Goal: Task Accomplishment & Management: Complete application form

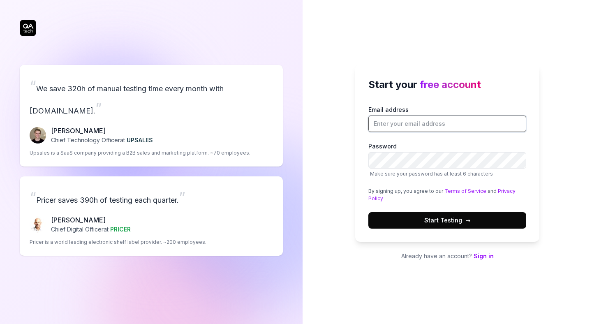
click at [427, 124] on input "Email address" at bounding box center [448, 124] width 158 height 16
type input "[EMAIL_ADDRESS]"
click at [547, 132] on div "Start your free account Email address pranalihongekar@getcrest.ai Password Make…" at bounding box center [448, 162] width 290 height 324
click at [436, 219] on span "Start Testing →" at bounding box center [447, 220] width 46 height 9
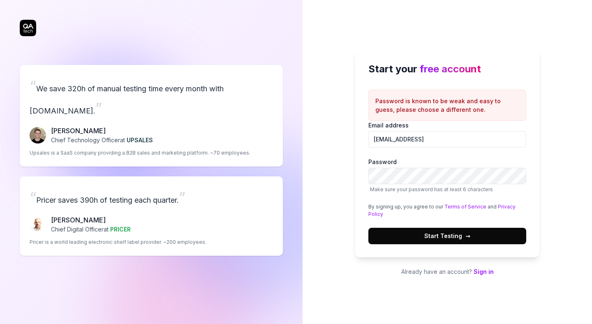
click at [420, 241] on button "Start Testing →" at bounding box center [448, 236] width 158 height 16
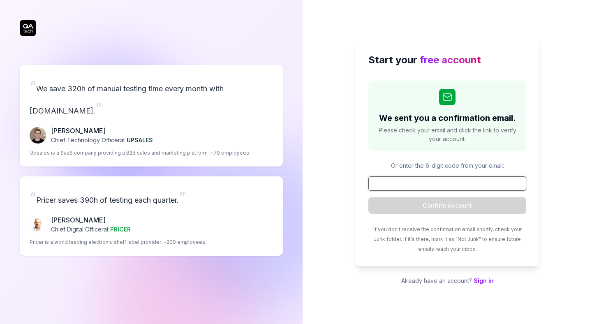
click at [436, 189] on input at bounding box center [448, 183] width 158 height 14
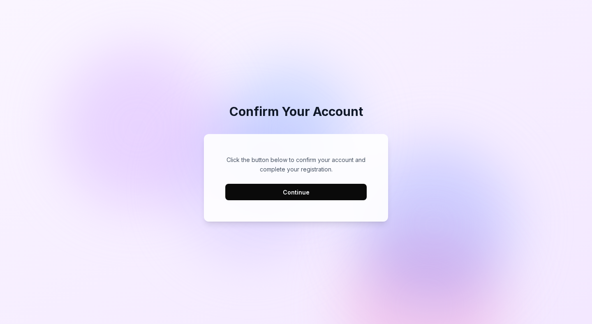
click at [314, 188] on button "Continue" at bounding box center [295, 192] width 141 height 16
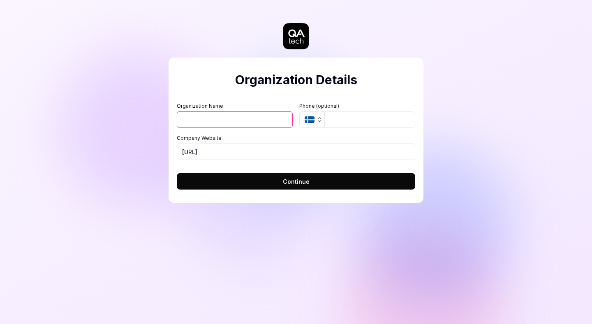
click at [211, 124] on input "Organization Name" at bounding box center [235, 119] width 116 height 16
type input "i"
type input "[URL]"
click at [353, 121] on input "tel" at bounding box center [370, 119] width 91 height 16
click at [316, 122] on icon "button" at bounding box center [319, 119] width 7 height 7
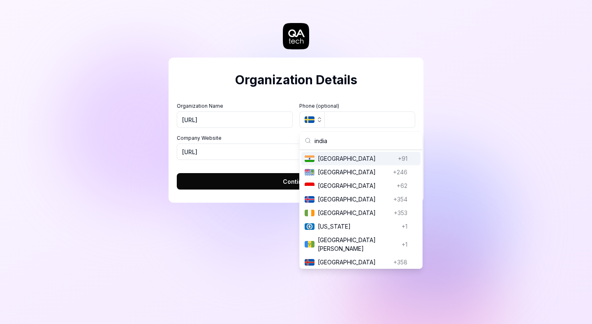
type input "india"
click at [339, 158] on span "India" at bounding box center [356, 158] width 77 height 9
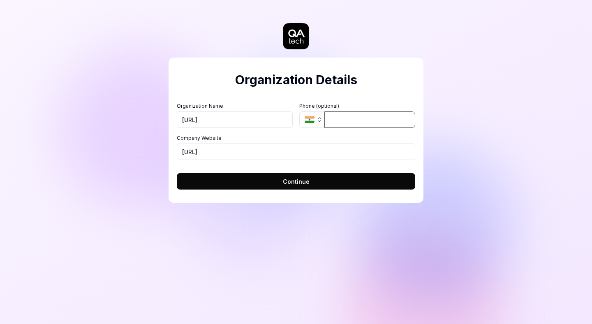
click at [353, 117] on input "tel" at bounding box center [370, 119] width 91 height 16
type input "91086 74097"
click at [276, 145] on input "https://getcrest.ai" at bounding box center [296, 152] width 239 height 16
click at [202, 153] on input "https://getcrest.ai" at bounding box center [296, 152] width 239 height 16
click at [202, 153] on input "https://aoo.getcrest.ai" at bounding box center [296, 152] width 239 height 16
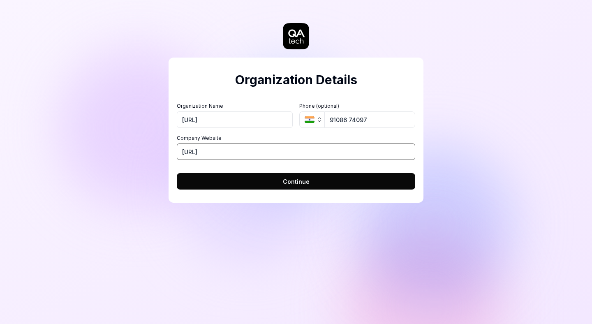
click at [212, 151] on input "https://aoo.getcrest.ai" at bounding box center [296, 152] width 239 height 16
type input "https://app.getcrest.ai"
click at [292, 144] on input "https://app.getcrest.ai" at bounding box center [296, 152] width 239 height 16
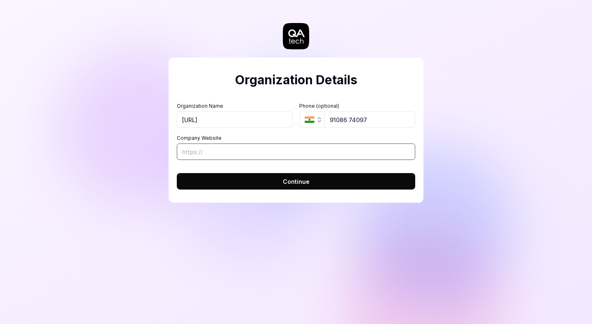
paste input "https://app.getcrest.ai/"
type input "https://app.getcrest.ai/"
click at [313, 180] on button "Continue" at bounding box center [296, 181] width 239 height 16
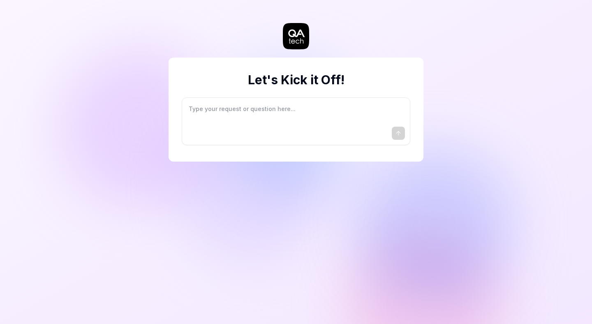
type textarea "*"
type textarea "I"
type textarea "*"
type textarea "I"
type textarea "*"
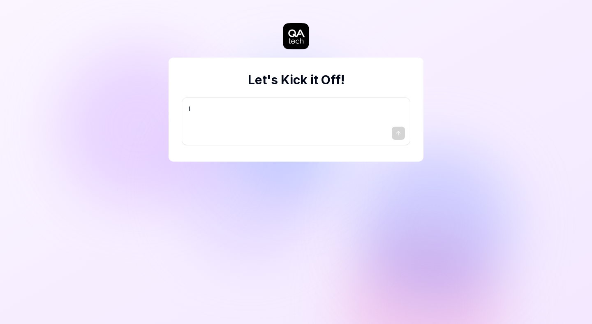
type textarea "I w"
type textarea "*"
type textarea "I wa"
type textarea "*"
type textarea "I wan"
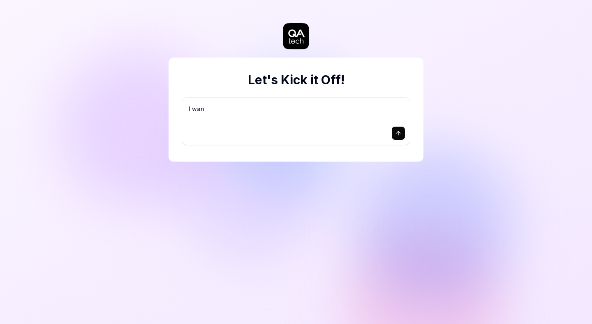
type textarea "*"
type textarea "I want"
type textarea "*"
type textarea "I want"
type textarea "*"
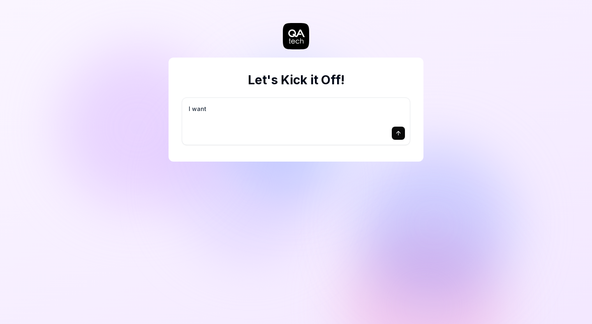
type textarea "I want a"
type textarea "*"
type textarea "I want a"
type textarea "*"
type textarea "I want a g"
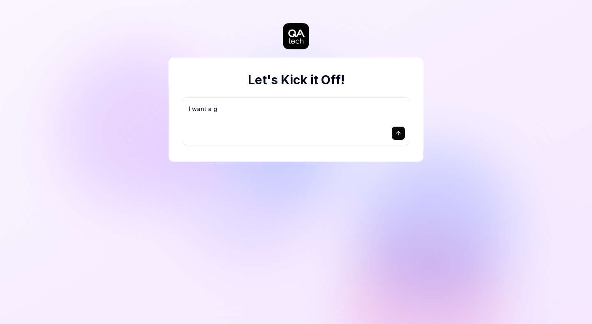
type textarea "*"
type textarea "I want a go"
type textarea "*"
type textarea "I want a goo"
type textarea "*"
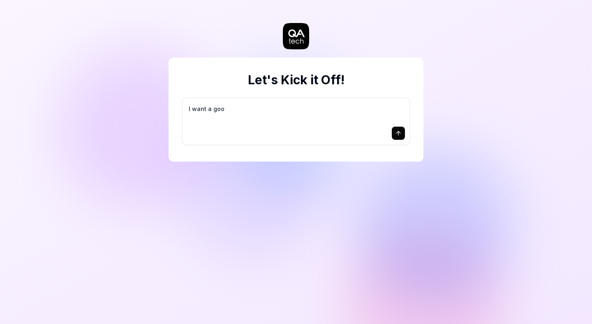
type textarea "I want a good"
type textarea "*"
type textarea "I want a good"
type textarea "*"
type textarea "I want a good t"
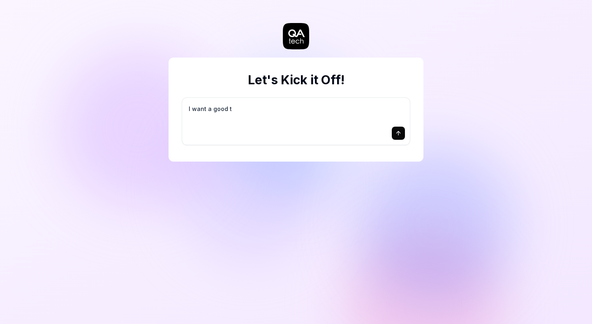
type textarea "*"
type textarea "I want a good te"
type textarea "*"
type textarea "I want a good tes"
type textarea "*"
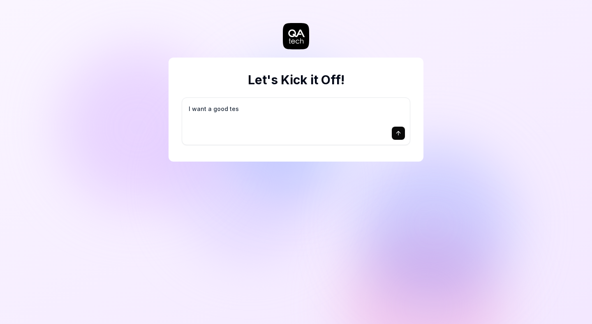
type textarea "I want a good test"
type textarea "*"
type textarea "I want a good test"
type textarea "*"
type textarea "I want a good test s"
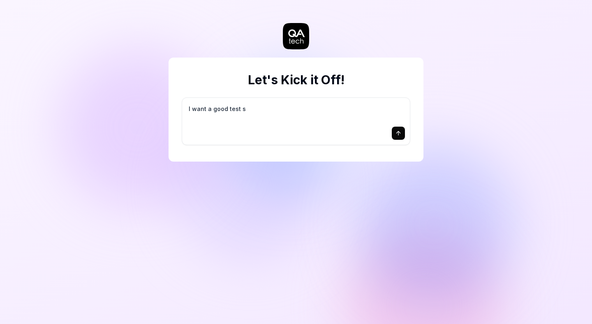
type textarea "*"
type textarea "I want a good test se"
type textarea "*"
type textarea "I want a good test set"
type textarea "*"
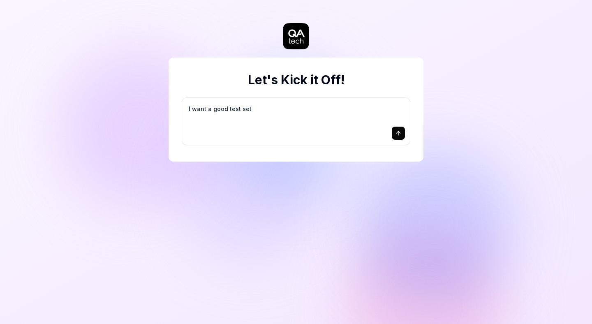
type textarea "I want a good test setu"
type textarea "*"
type textarea "I want a good test setup"
type textarea "*"
type textarea "I want a good test setup"
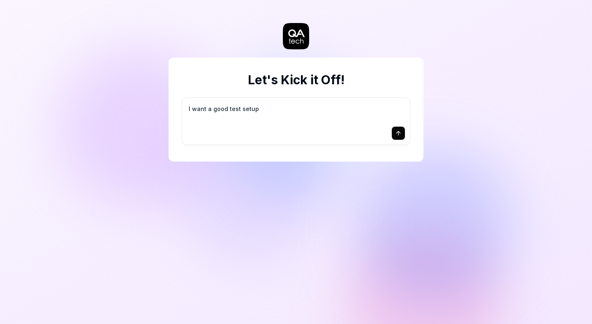
type textarea "*"
type textarea "I want a good test setup f"
type textarea "*"
type textarea "I want a good test setup fo"
type textarea "*"
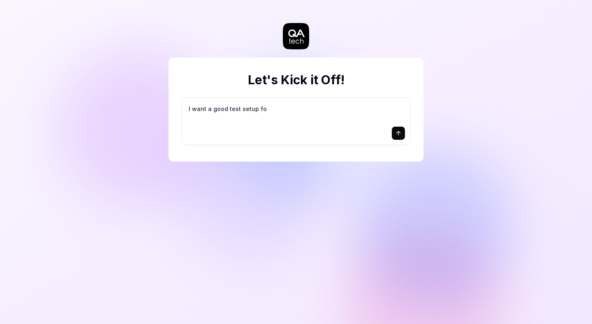
type textarea "I want a good test setup for"
type textarea "*"
type textarea "I want a good test setup for"
type textarea "*"
type textarea "I want a good test setup for m"
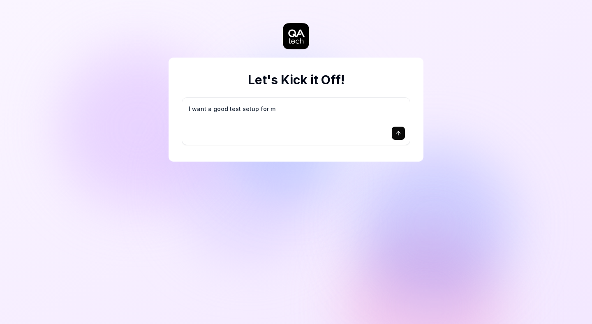
type textarea "*"
type textarea "I want a good test setup for my"
type textarea "*"
type textarea "I want a good test setup for my"
type textarea "*"
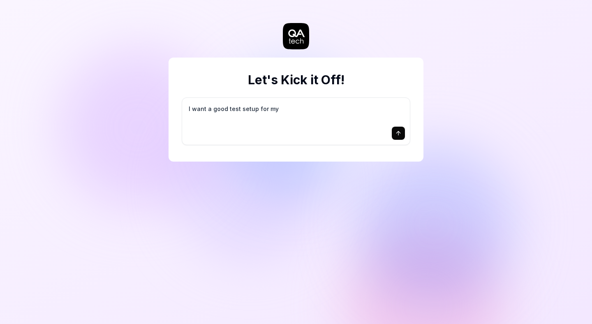
type textarea "I want a good test setup for my s"
type textarea "*"
type textarea "I want a good test setup for my si"
type textarea "*"
type textarea "I want a good test setup for my sit"
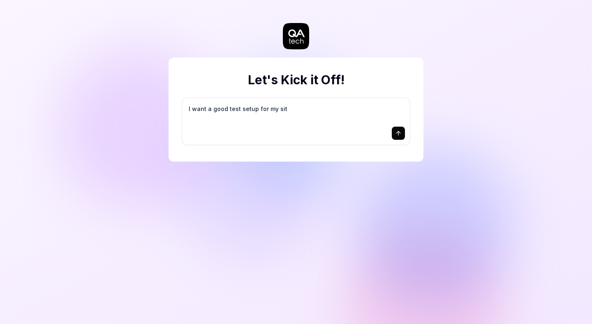
type textarea "*"
type textarea "I want a good test setup for my site"
type textarea "*"
type textarea "I want a good test setup for my site"
type textarea "*"
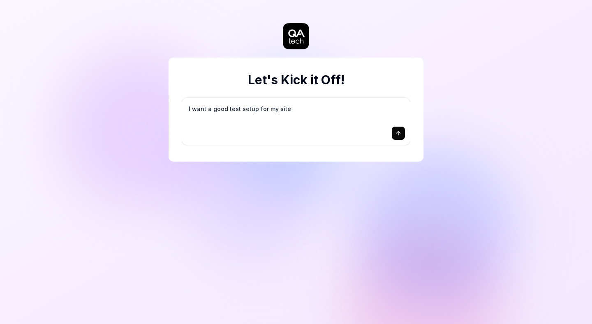
type textarea "I want a good test setup for my site -"
type textarea "*"
type textarea "I want a good test setup for my site -"
type textarea "*"
type textarea "I want a good test setup for my site - h"
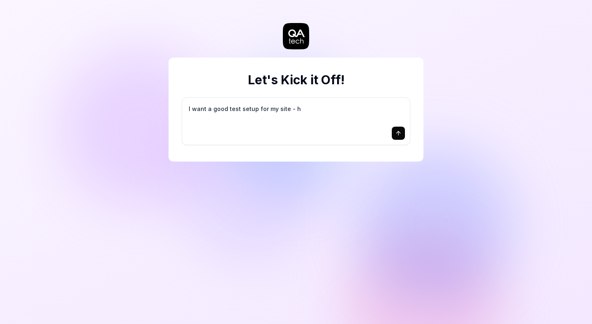
type textarea "*"
type textarea "I want a good test setup for my site - he"
type textarea "*"
type textarea "I want a good test setup for my site - hel"
type textarea "*"
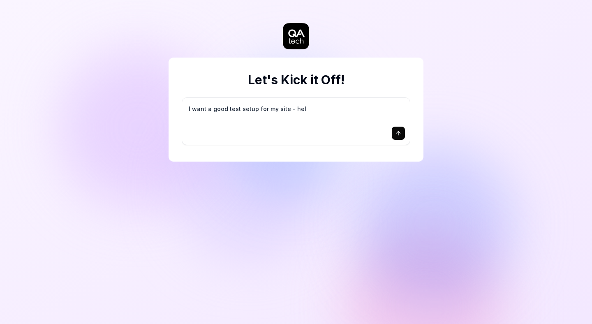
type textarea "I want a good test setup for my site - help"
type textarea "*"
type textarea "I want a good test setup for my site - help"
type textarea "*"
type textarea "I want a good test setup for my site - help m"
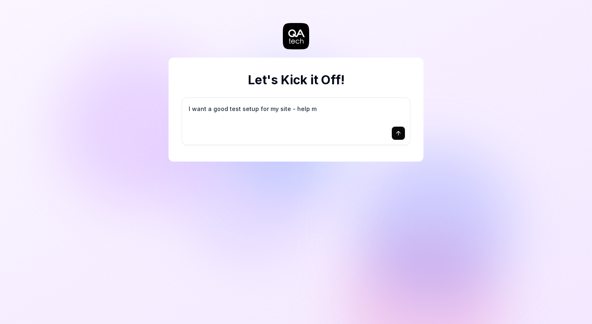
type textarea "*"
type textarea "I want a good test setup for my site - help me"
type textarea "*"
type textarea "I want a good test setup for my site - help me"
type textarea "*"
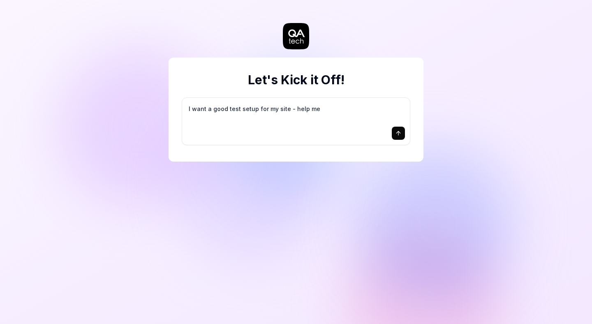
type textarea "I want a good test setup for my site - help me c"
type textarea "*"
type textarea "I want a good test setup for my site - help me cr"
type textarea "*"
type textarea "I want a good test setup for my site - help me cre"
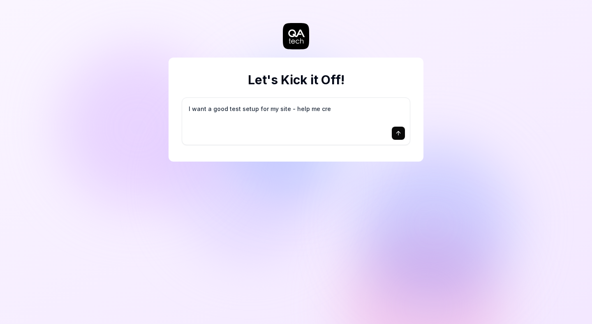
type textarea "*"
type textarea "I want a good test setup for my site - help me crea"
type textarea "*"
type textarea "I want a good test setup for my site - help me creat"
type textarea "*"
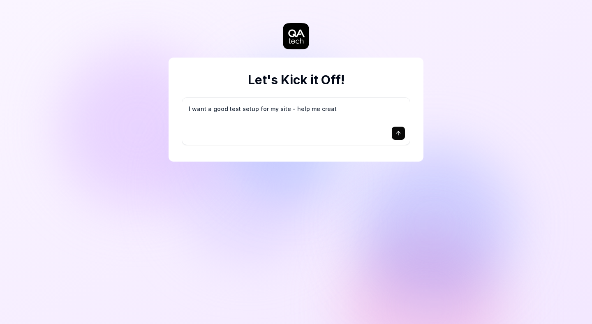
type textarea "I want a good test setup for my site - help me create"
type textarea "*"
type textarea "I want a good test setup for my site - help me create"
type textarea "*"
type textarea "I want a good test setup for my site - help me create t"
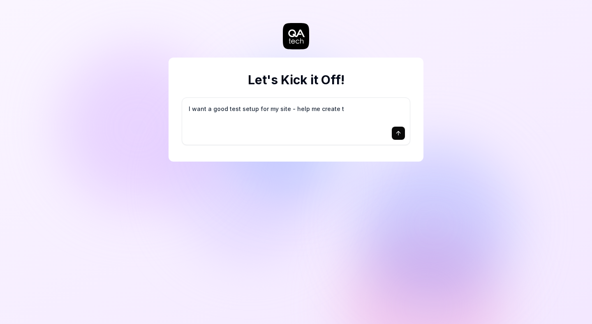
type textarea "*"
type textarea "I want a good test setup for my site - help me create th"
type textarea "*"
type textarea "I want a good test setup for my site - help me create the"
type textarea "*"
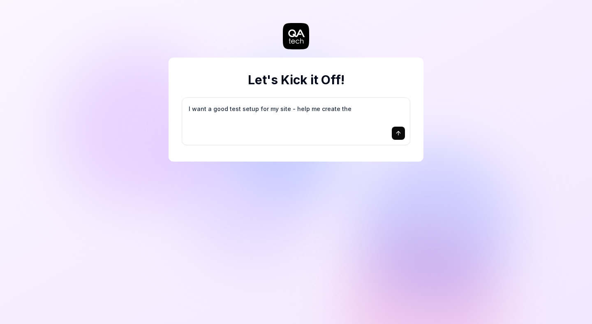
type textarea "I want a good test setup for my site - help me create the"
type textarea "*"
type textarea "I want a good test setup for my site - help me create the f"
type textarea "*"
type textarea "I want a good test setup for my site - help me create the fi"
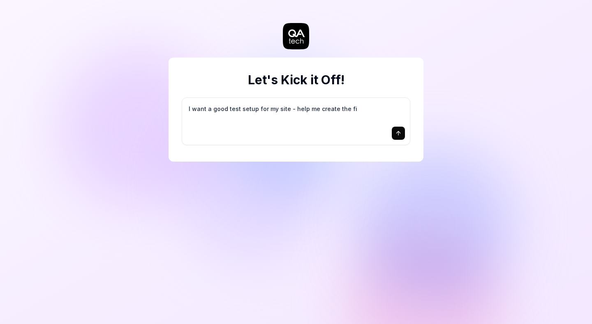
type textarea "*"
type textarea "I want a good test setup for my site - help me create the fir"
type textarea "*"
type textarea "I want a good test setup for my site - help me create the firs"
type textarea "*"
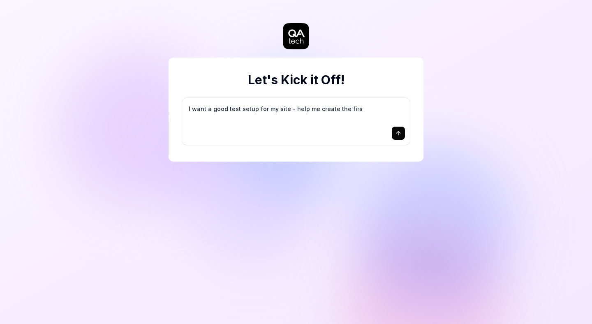
type textarea "I want a good test setup for my site - help me create the first"
type textarea "*"
type textarea "I want a good test setup for my site - help me create the first"
type textarea "*"
type textarea "I want a good test setup for my site - help me create the first 3"
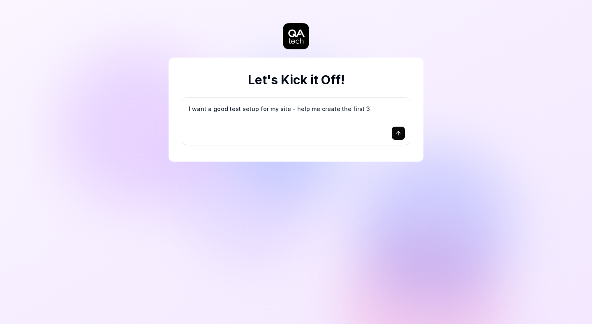
type textarea "*"
type textarea "I want a good test setup for my site - help me create the first 3-"
type textarea "*"
type textarea "I want a good test setup for my site - help me create the first 3-5"
type textarea "*"
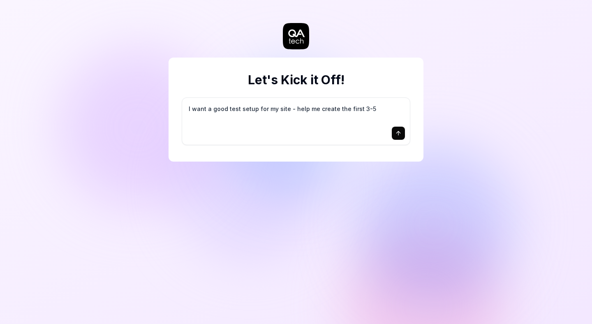
type textarea "I want a good test setup for my site - help me create the first 3-5"
type textarea "*"
type textarea "I want a good test setup for my site - help me create the first 3-5 t"
type textarea "*"
type textarea "I want a good test setup for my site - help me create the first 3-5 te"
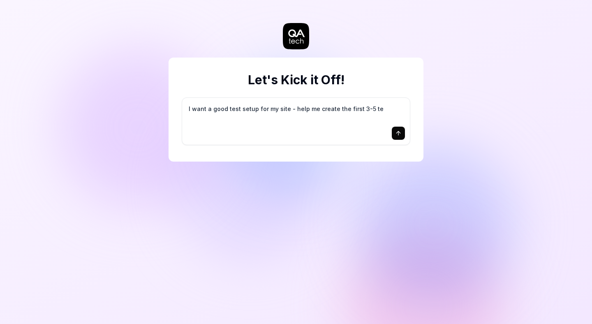
type textarea "*"
type textarea "I want a good test setup for my site - help me create the first 3-5 tes"
type textarea "*"
type textarea "I want a good test setup for my site - help me create the first 3-5 test"
type textarea "*"
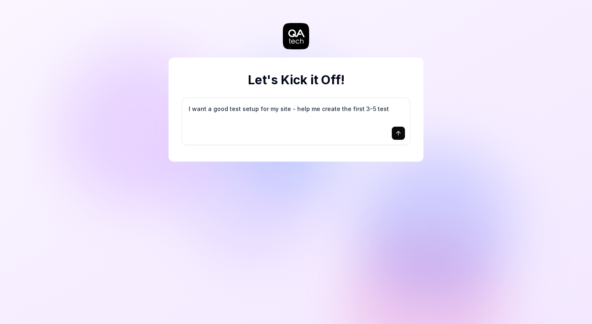
type textarea "I want a good test setup for my site - help me create the first 3-5 test"
type textarea "*"
type textarea "I want a good test setup for my site - help me create the first 3-5 test c"
type textarea "*"
type textarea "I want a good test setup for my site - help me create the first 3-5 test ca"
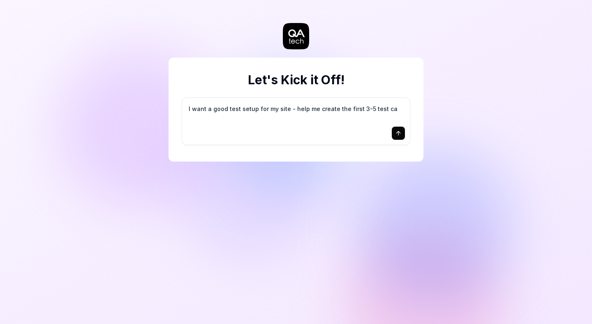
type textarea "*"
type textarea "I want a good test setup for my site - help me create the first 3-5 test cas"
type textarea "*"
type textarea "I want a good test setup for my site - help me create the first 3-5 test case"
type textarea "*"
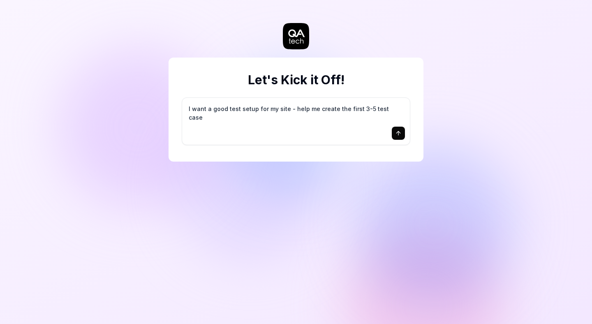
type textarea "I want a good test setup for my site - help me create the first 3-5 test cases"
click at [400, 134] on icon "submit" at bounding box center [398, 133] width 7 height 7
type textarea "*"
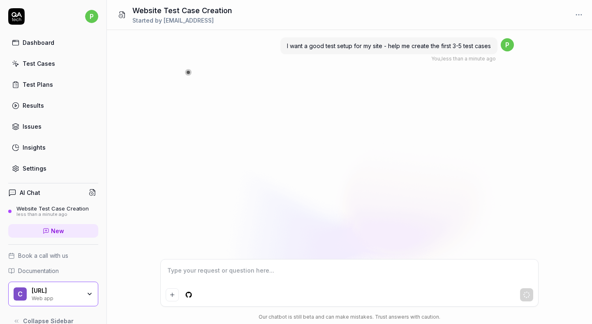
type textarea "*"
click at [71, 233] on link "New" at bounding box center [53, 231] width 90 height 14
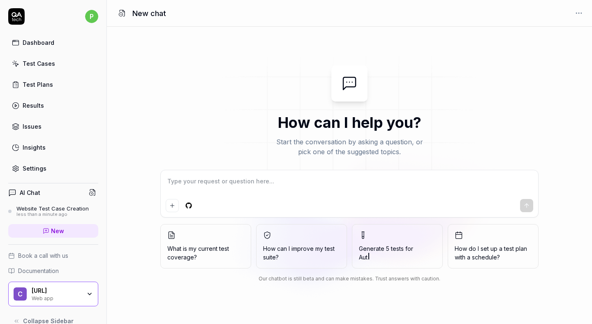
click at [223, 193] on textarea at bounding box center [350, 185] width 368 height 21
click at [209, 180] on textarea at bounding box center [350, 185] width 368 height 21
type textarea "*"
type textarea "h"
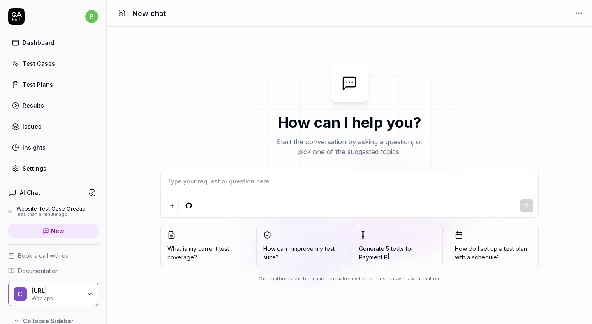
type textarea "*"
type textarea "H"
type textarea "*"
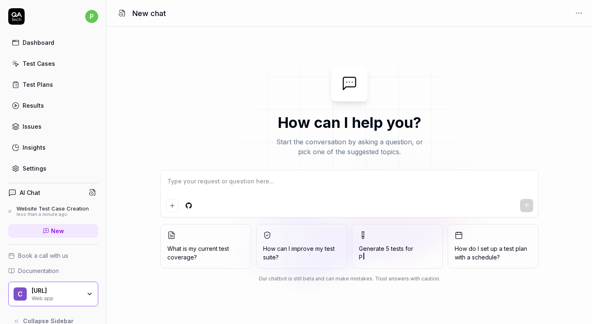
type textarea "o"
type textarea "*"
type textarea "op"
type textarea "*"
type textarea "ope"
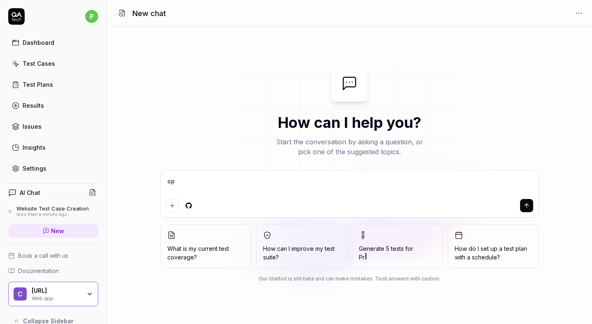
type textarea "*"
type textarea "open"
type textarea "*"
type textarea "open"
type textarea "*"
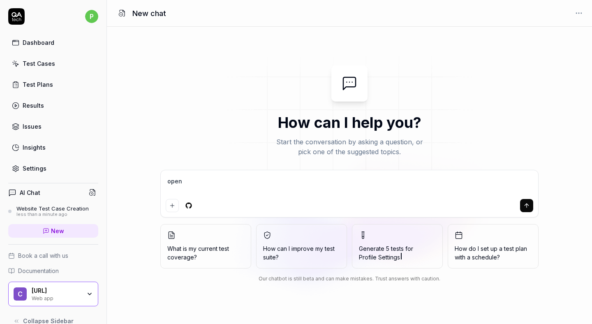
type textarea "open t"
type textarea "*"
type textarea "open th"
type textarea "*"
type textarea "open thi"
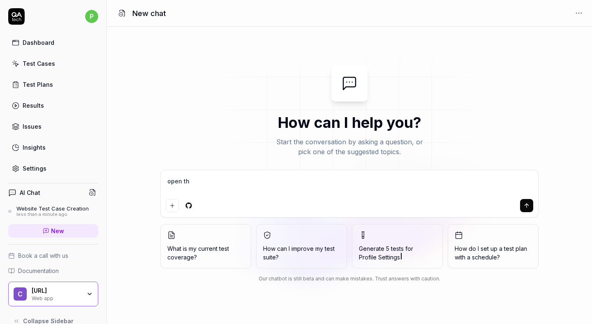
type textarea "*"
type textarea "open this"
type textarea "*"
type textarea "open this"
type textarea "*"
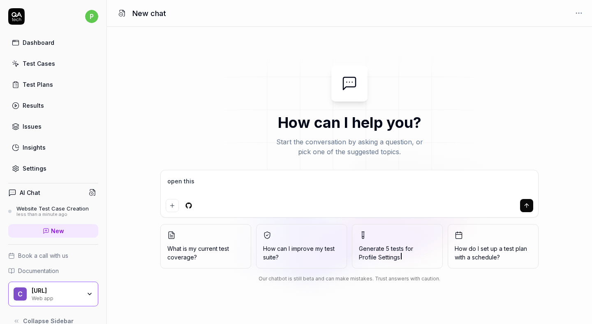
type textarea "open this u"
type textarea "*"
type textarea "open this ul"
type textarea "*"
type textarea "open this ulr"
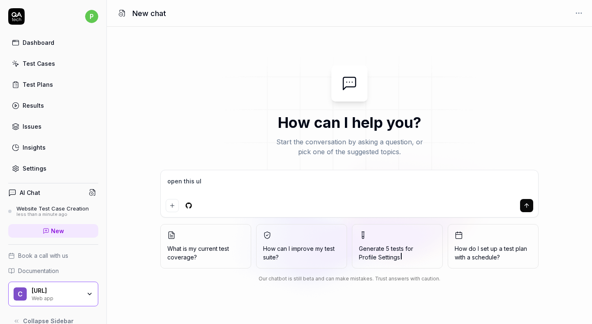
type textarea "*"
type textarea "open this ulr"
type textarea "*"
type textarea "open this ulr"
type textarea "*"
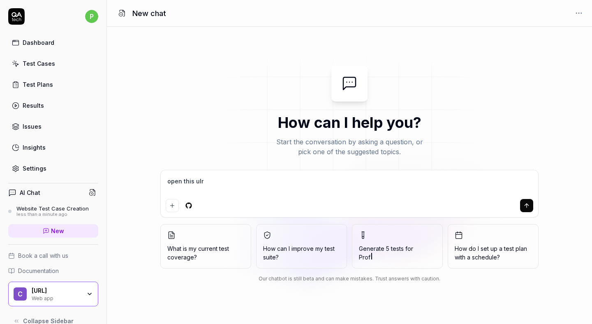
type textarea "open this ul"
type textarea "*"
type textarea "open this ulr"
type textarea "*"
type textarea "open this ulrl"
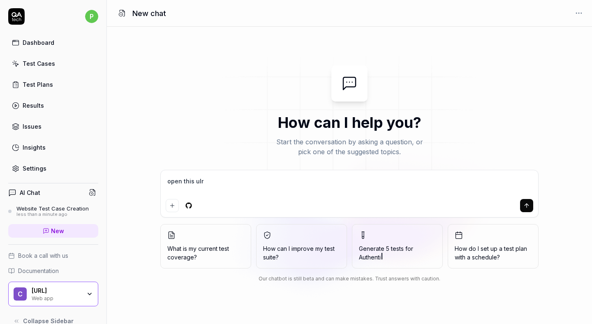
type textarea "*"
type textarea "open this ulr"
type textarea "*"
type textarea "open this ul"
type textarea "*"
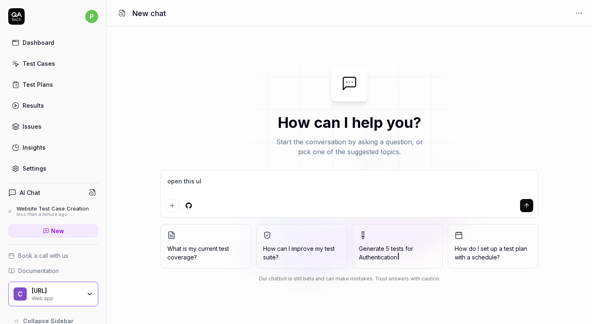
type textarea "open this ulr"
type textarea "*"
type textarea "open this ul"
type textarea "*"
type textarea "open this u"
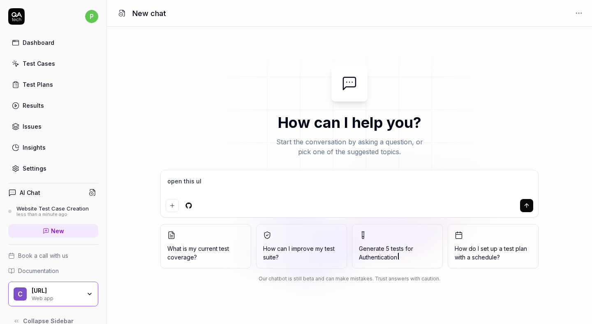
type textarea "*"
type textarea "open this ur"
type textarea "*"
type textarea "open this url"
type textarea "*"
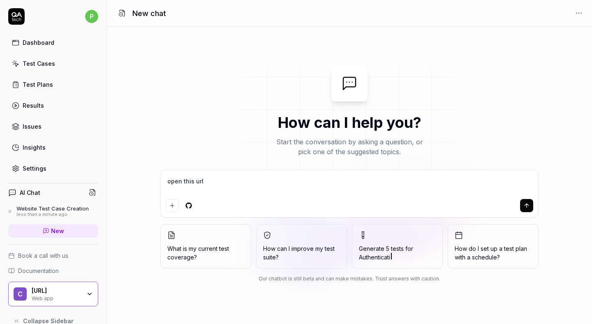
type textarea "open this url:"
type textarea "*"
type textarea "open this url:"
type textarea "*"
type textarea "open this url: ""
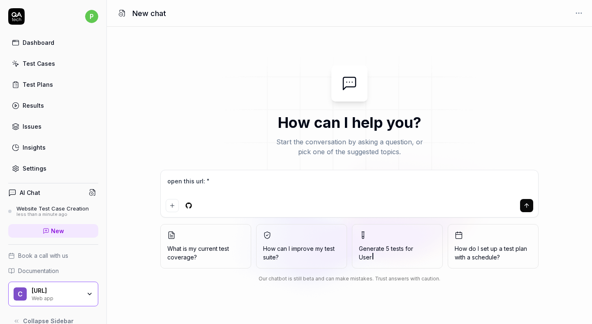
type textarea "*"
type textarea "open this url: ""
type textarea "*"
paste textarea "https://portal-stage.getcrest.ai/dashboard/plans"
type textarea "open this url: "https://portal-stage.getcrest.ai/dashboard/plans"
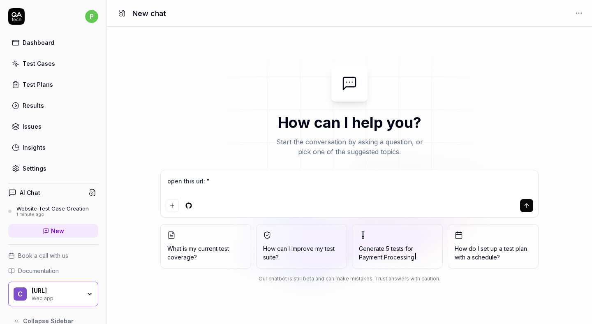
type textarea "*"
drag, startPoint x: 344, startPoint y: 182, endPoint x: 306, endPoint y: 183, distance: 37.8
click at [306, 183] on textarea "open this url: "https://portal-stage.getcrest.ai/dashboard/plans" at bounding box center [350, 185] width 368 height 21
type textarea "open this url: "https://portal-stage.getcrest.ai/dash"
type textarea "*"
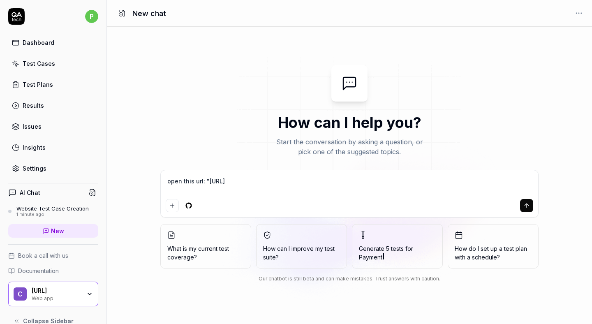
type textarea "open this url: "https://portal-stage.getcrest.ai/das"
type textarea "*"
type textarea "open this url: "https://portal-stage.getcrest.ai/da"
type textarea "*"
type textarea "open this url: "https://portal-stage.getcrest.ai/d"
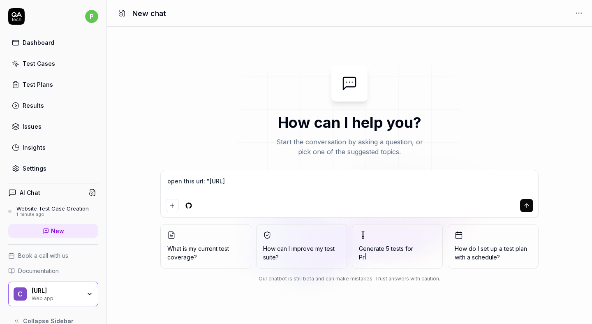
type textarea "*"
type textarea "open this url: "https://portal-stage.getcrest.ai/"
type textarea "*"
type textarea "open this url: "https://portal-stage.getcrest.ai/l"
type textarea "*"
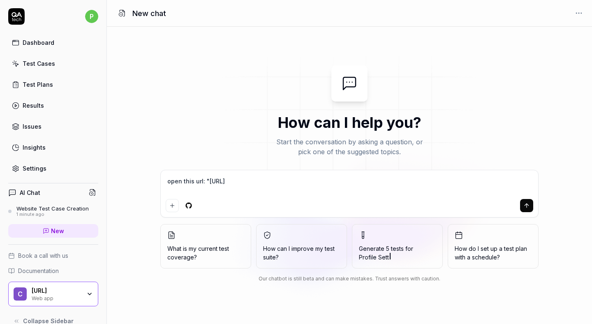
type textarea "open this url: "https://portal-stage.getcrest.ai/lo"
type textarea "*"
type textarea "open this url: "https://portal-stage.getcrest.ai/log"
type textarea "*"
type textarea "open this url: "https://portal-stage.getcrest.ai/logi"
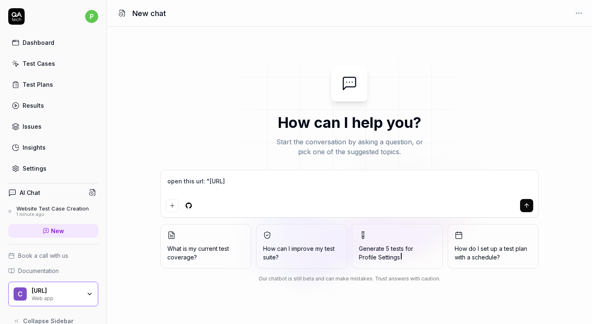
type textarea "*"
type textarea "open this url: "https://portal-stage.getcrest.ai/login"
type textarea "*"
type textarea "open this url: "https://portal-stage.getcrest.ai/login""
type textarea "*"
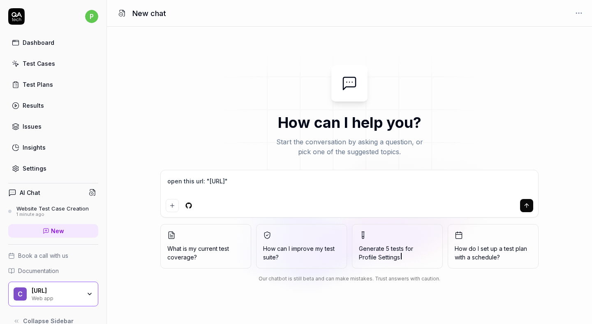
type textarea "open this url: "https://portal-stage.getcrest.ai/login""
type textarea "*"
type textarea "open this url: "https://portal-stage.getcrest.ai/login" a"
type textarea "*"
type textarea "open this url: "https://portal-stage.getcrest.ai/login" ad"
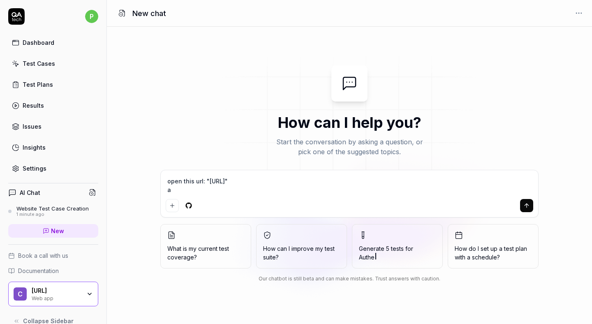
type textarea "*"
type textarea "open this url: "https://portal-stage.getcrest.ai/login" add"
type textarea "*"
type textarea "open this url: "https://portal-stage.getcrest.ai/login" addd"
type textarea "*"
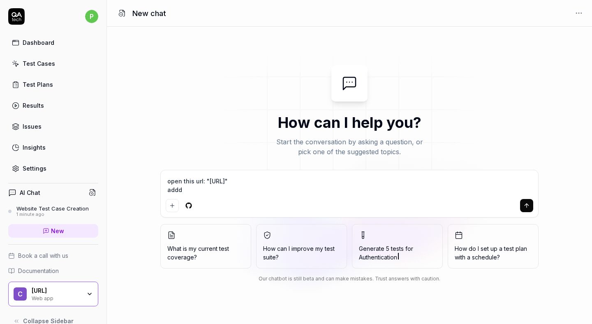
type textarea "open this url: "https://portal-stage.getcrest.ai/login" addd"
type textarea "*"
type textarea "open this url: "https://portal-stage.getcrest.ai/login" addd e"
type textarea "*"
type textarea "open this url: "https://portal-stage.getcrest.ai/login" addd em"
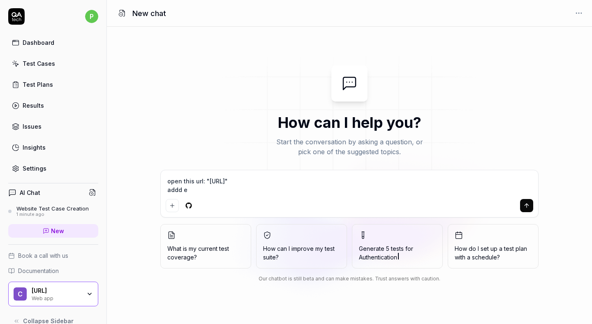
type textarea "*"
type textarea "open this url: "https://portal-stage.getcrest.ai/login" addd ema"
type textarea "*"
type textarea "open this url: "https://portal-stage.getcrest.ai/login" addd emai"
type textarea "*"
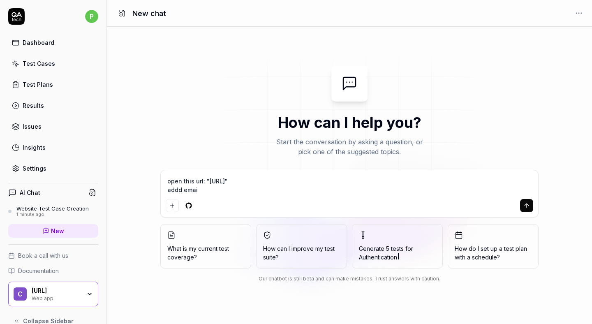
type textarea "open this url: "https://portal-stage.getcrest.ai/login" addd email"
type textarea "*"
type textarea "open this url: "https://portal-stage.getcrest.ai/login" addd email:"
type textarea "*"
type textarea "open this url: "https://portal-stage.getcrest.ai/login" addd email:"
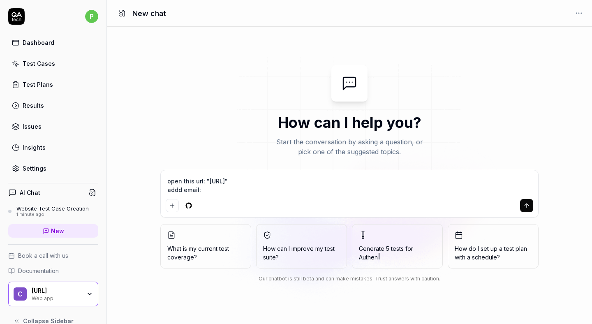
type textarea "*"
type textarea "open this url: "https://portal-stage.getcrest.ai/login" addd email: n"
type textarea "*"
type textarea "open this url: "https://portal-stage.getcrest.ai/login" addd email: ne"
type textarea "*"
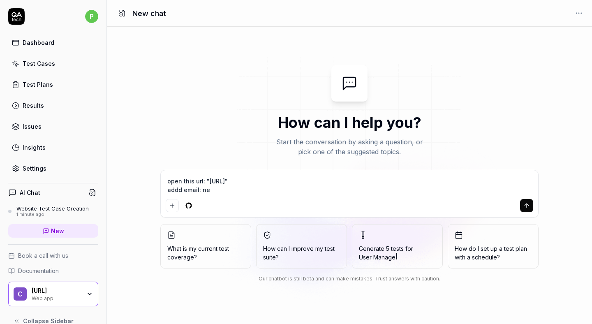
type textarea "open this url: "https://portal-stage.getcrest.ai/login" addd email: new"
type textarea "*"
type textarea "open this url: "https://portal-stage.getcrest.ai/login" addd email: newc"
type textarea "*"
type textarea "open this url: "https://portal-stage.getcrest.ai/login" addd email: newco"
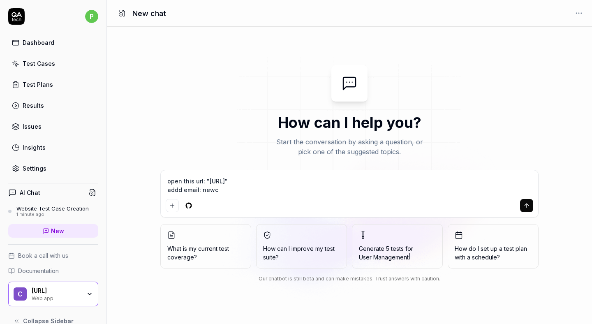
type textarea "*"
type textarea "open this url: "https://portal-stage.getcrest.ai/login" addd email: newcon"
type textarea "*"
type textarea "open this url: "https://portal-stage.getcrest.ai/login" addd email: newconf"
type textarea "*"
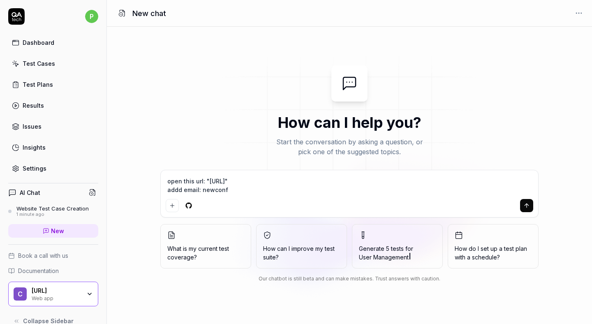
type textarea "open this url: "https://portal-stage.getcrest.ai/login" addd email: newconfi"
type textarea "*"
type textarea "open this url: "https://portal-stage.getcrest.ai/login" addd email: newconfig"
type textarea "*"
type textarea "open this url: "https://portal-stage.getcrest.ai/login" addd email: newconfig@"
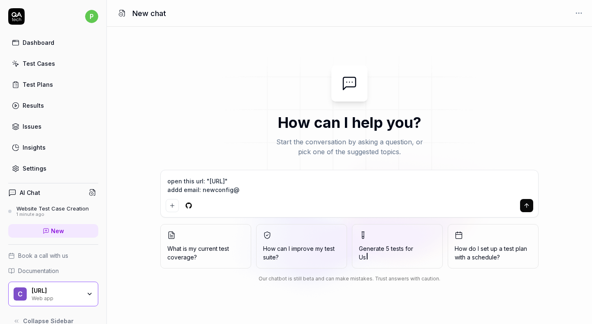
type textarea "*"
type textarea "open this url: "https://portal-stage.getcrest.ai/login" addd email: newconfig@y"
type textarea "*"
type textarea "open this url: "https://portal-stage.getcrest.ai/login" addd email: newconfig@yo"
type textarea "*"
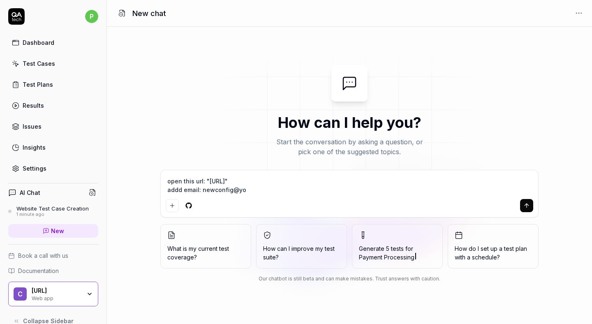
type textarea "open this url: "https://portal-stage.getcrest.ai/login" addd email: newconfig@y…"
type textarea "*"
type textarea "open this url: "https://portal-stage.getcrest.ai/login" addd email: newconfig@y…"
type textarea "*"
type textarea "open this url: "https://portal-stage.getcrest.ai/login" addd email: newconfig@y…"
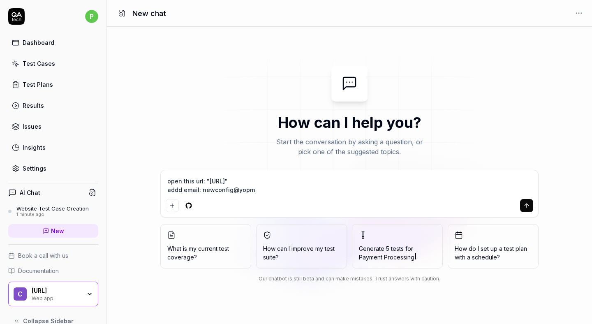
type textarea "*"
type textarea "open this url: "https://portal-stage.getcrest.ai/login" addd email: newconfig@y…"
type textarea "*"
type textarea "open this url: "https://portal-stage.getcrest.ai/login" addd email: newconfig@y…"
type textarea "*"
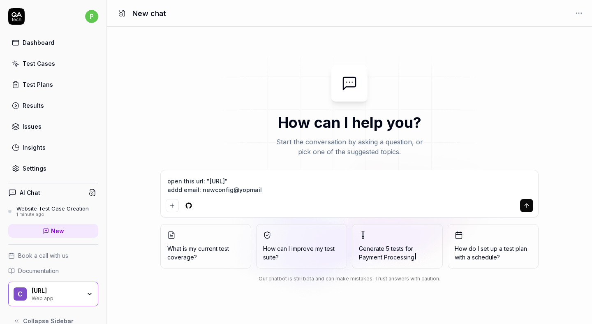
type textarea "open this url: "https://portal-stage.getcrest.ai/login" addd email: newconfig@y…"
type textarea "*"
type textarea "open this url: "https://portal-stage.getcrest.ai/login" addd email: newconfig@y…"
type textarea "*"
type textarea "open this url: "https://portal-stage.getcrest.ai/login" addd email: newconfig@y…"
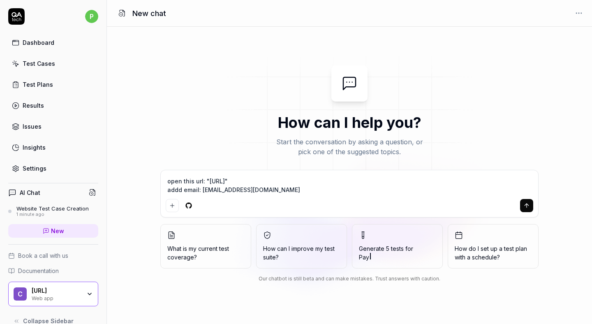
type textarea "*"
type textarea "open this url: "https://portal-stage.getcrest.ai/login" addd email: newconfig@y…"
type textarea "*"
type textarea "open this url: "https://portal-stage.getcrest.ai/login" addd email: newconfig@y…"
type textarea "*"
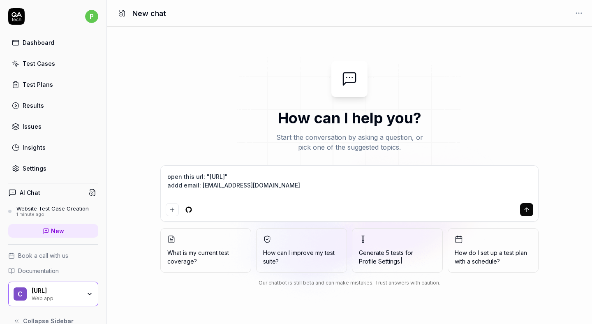
type textarea "open this url: "https://portal-stage.getcrest.ai/login" addd email: newconfig@y…"
type textarea "*"
type textarea "open this url: "https://portal-stage.getcrest.ai/login" addd email: newconfig@y…"
type textarea "*"
type textarea "open this url: "https://portal-stage.getcrest.ai/login" addd email: newconfig@y…"
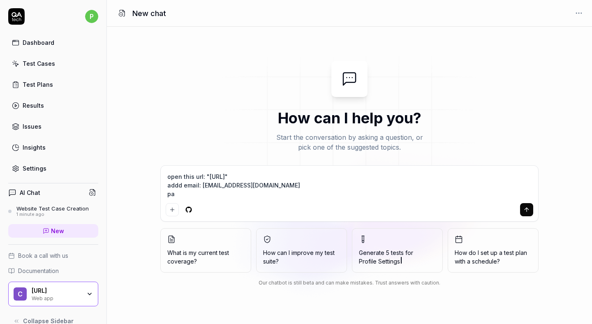
type textarea "*"
type textarea "open this url: "https://portal-stage.getcrest.ai/login" addd email: newconfig@y…"
type textarea "*"
type textarea "open this url: "https://portal-stage.getcrest.ai/login" addd email: newconfig@y…"
type textarea "*"
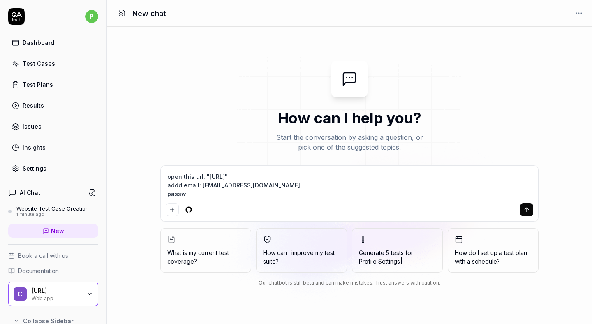
type textarea "open this url: "https://portal-stage.getcrest.ai/login" addd email: newconfig@y…"
type textarea "*"
type textarea "open this url: "https://portal-stage.getcrest.ai/login" addd email: newconfig@y…"
type textarea "*"
type textarea "open this url: "https://portal-stage.getcrest.ai/login" addd email: newconfig@y…"
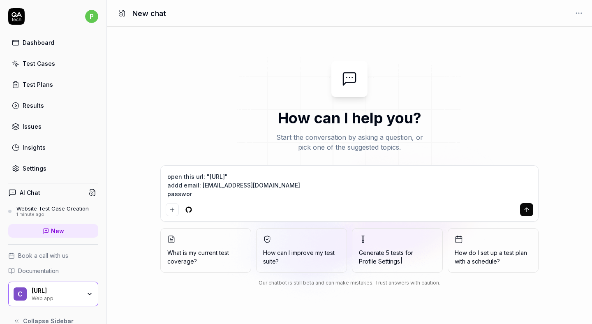
type textarea "*"
type textarea "open this url: "https://portal-stage.getcrest.ai/login" addd email: newconfig@y…"
type textarea "*"
type textarea "open this url: "https://portal-stage.getcrest.ai/login" addd email: newconfig@y…"
type textarea "*"
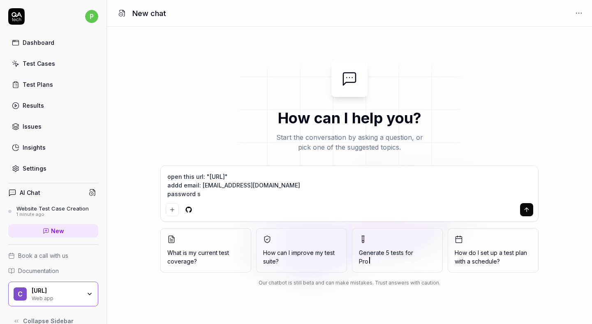
type textarea "open this url: "https://portal-stage.getcrest.ai/login" addd email: newconfig@y…"
type textarea "*"
type textarea "open this url: "https://portal-stage.getcrest.ai/login" addd email: newconfig@y…"
type textarea "*"
type textarea "open this url: "https://portal-stage.getcrest.ai/login" addd email: newconfig@y…"
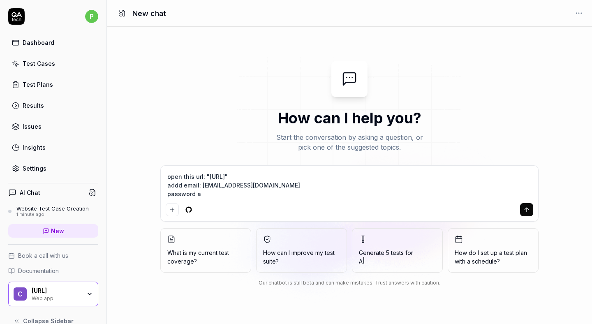
type textarea "*"
type textarea "open this url: "https://portal-stage.getcrest.ai/login" addd email: newconfig@y…"
type textarea "*"
type textarea "open this url: "https://portal-stage.getcrest.ai/login" addd email: newconfig@y…"
type textarea "*"
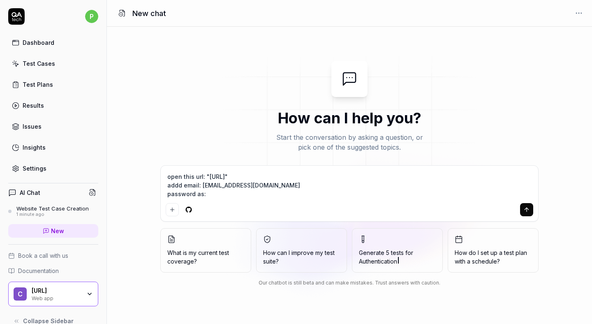
type textarea "open this url: "https://portal-stage.getcrest.ai/login" addd email: newconfig@y…"
type textarea "*"
type textarea "open this url: "https://portal-stage.getcrest.ai/login" addd email: newconfig@y…"
type textarea "*"
type textarea "open this url: "https://portal-stage.getcrest.ai/login" addd email: newconfig@y…"
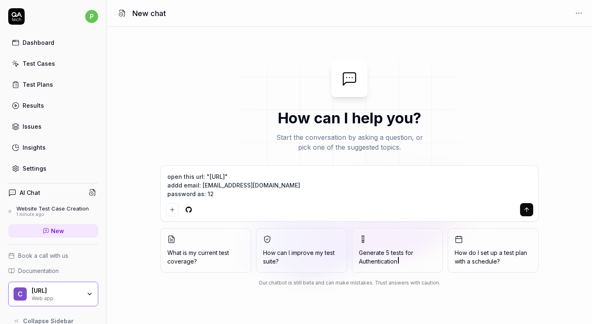
type textarea "*"
type textarea "open this url: "https://portal-stage.getcrest.ai/login" addd email: newconfig@y…"
type textarea "*"
type textarea "open this url: "https://portal-stage.getcrest.ai/login" addd email: newconfig@y…"
click at [221, 195] on textarea "open this url: "https://portal-stage.getcrest.ai/login" addd email: newconfig@y…" at bounding box center [350, 185] width 368 height 29
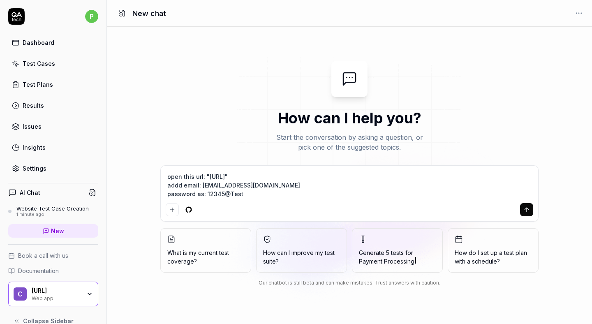
click at [252, 197] on textarea "open this url: "https://portal-stage.getcrest.ai/login" addd email: newconfig@y…" at bounding box center [350, 185] width 368 height 29
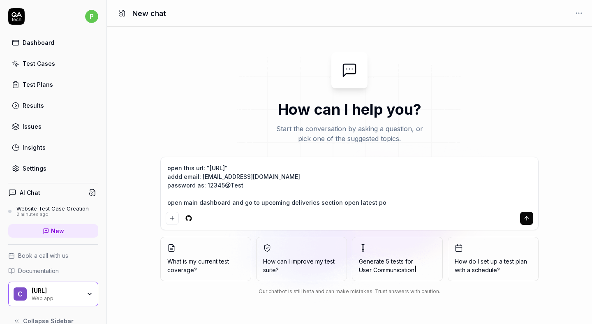
click at [365, 202] on textarea "open this url: "https://portal-stage.getcrest.ai/login" addd email: newconfig@y…" at bounding box center [350, 185] width 368 height 46
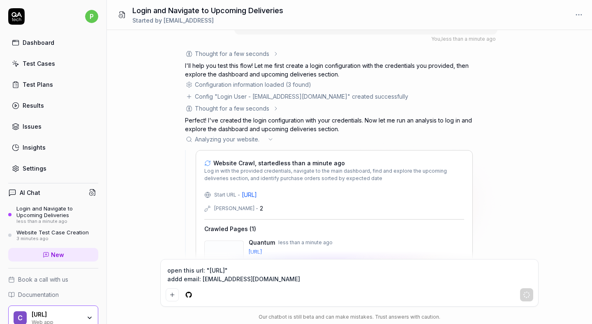
scroll to position [107, 0]
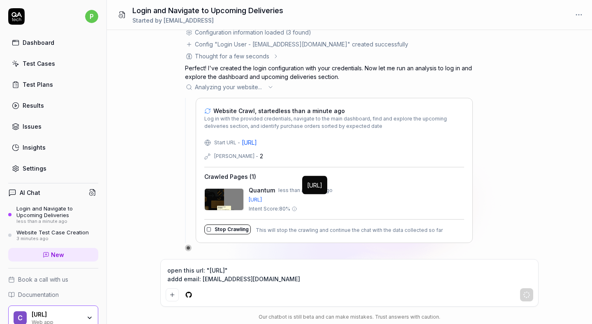
click at [289, 193] on span "less than a minute ago" at bounding box center [305, 190] width 54 height 7
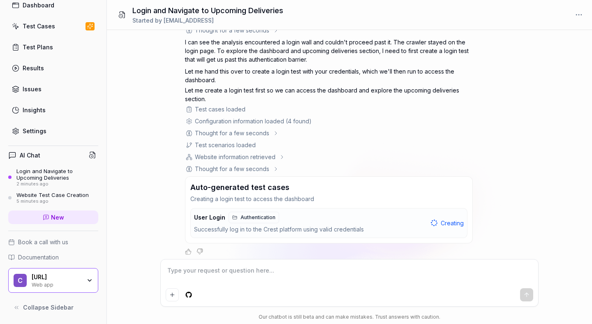
scroll to position [179, 0]
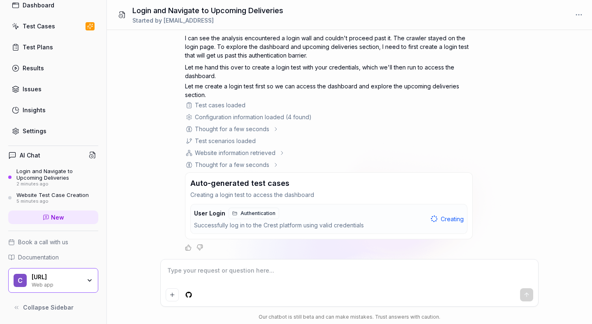
click at [274, 117] on div "Configuration information loaded (4 found)" at bounding box center [253, 117] width 117 height 9
click at [267, 131] on div "Thought for a few seconds" at bounding box center [232, 129] width 74 height 9
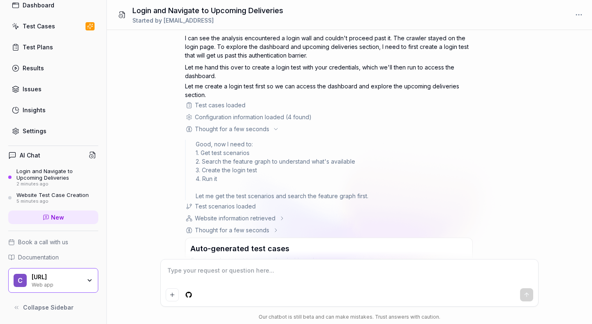
click at [267, 131] on div "Thought for a few seconds" at bounding box center [232, 129] width 74 height 9
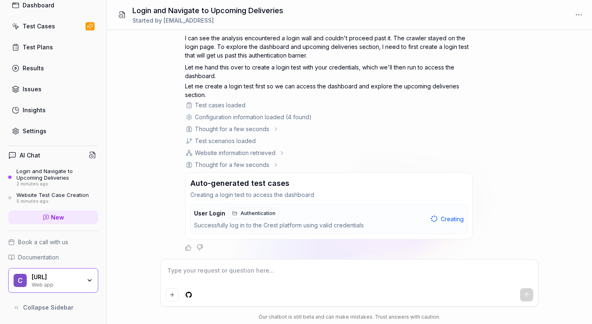
click at [270, 152] on div "Website information retrieved" at bounding box center [235, 152] width 81 height 9
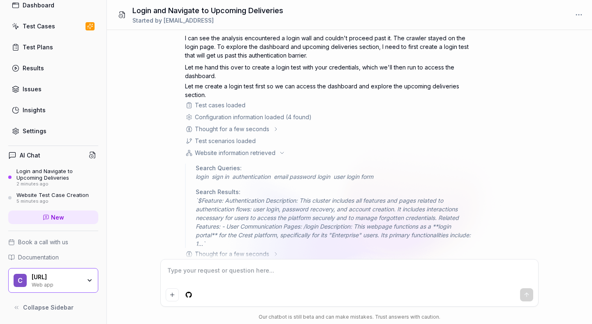
scroll to position [230, 0]
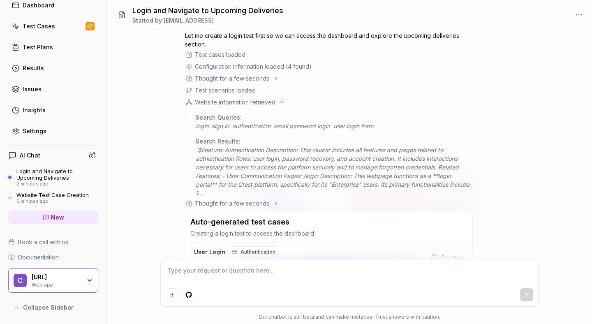
click at [277, 103] on div "Website information retrieved" at bounding box center [329, 102] width 288 height 9
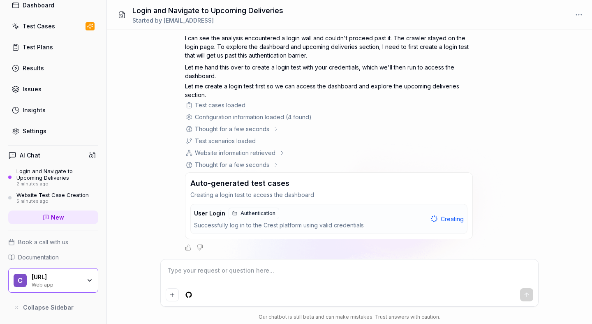
click at [267, 164] on div "Thought for a few seconds" at bounding box center [232, 164] width 74 height 9
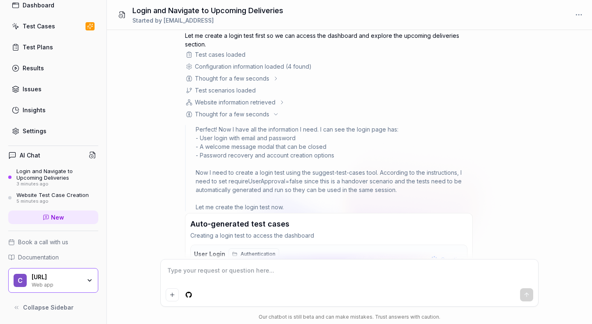
scroll to position [271, 0]
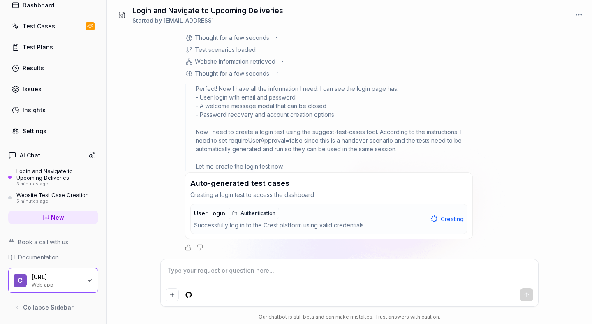
click at [271, 74] on div "Thought for a few seconds" at bounding box center [232, 73] width 94 height 9
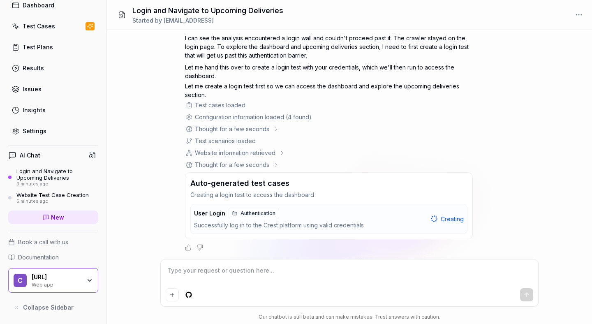
scroll to position [179, 0]
click at [262, 207] on button "User Login Authentication Successfully log in to the Crest platform using valid…" at bounding box center [329, 218] width 276 height 29
click at [262, 209] on link "Authentication" at bounding box center [254, 214] width 51 height 12
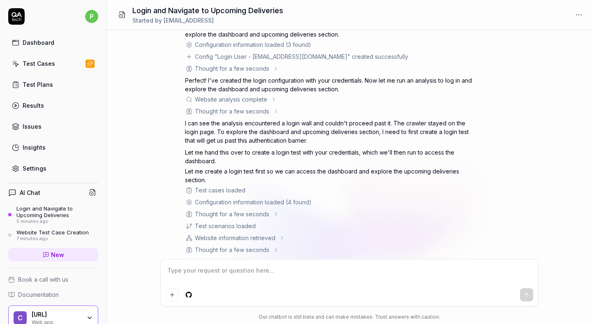
scroll to position [179, 0]
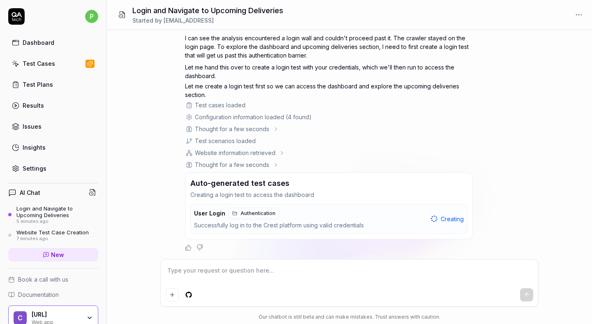
click at [38, 38] on link "Dashboard" at bounding box center [53, 43] width 90 height 16
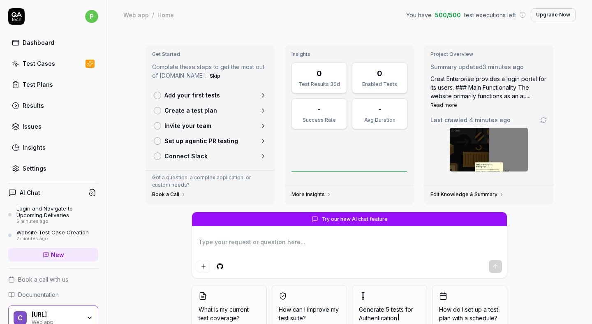
click at [56, 210] on div "Login and Navigate to Upcoming Deliveries" at bounding box center [57, 212] width 82 height 14
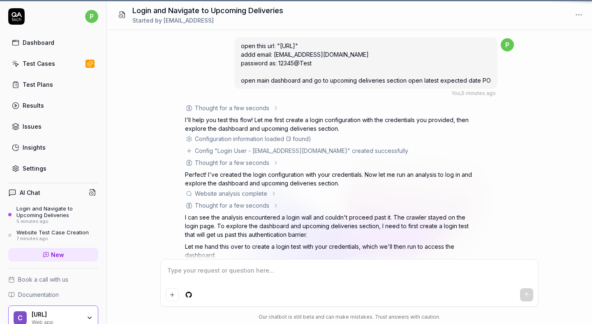
scroll to position [179, 0]
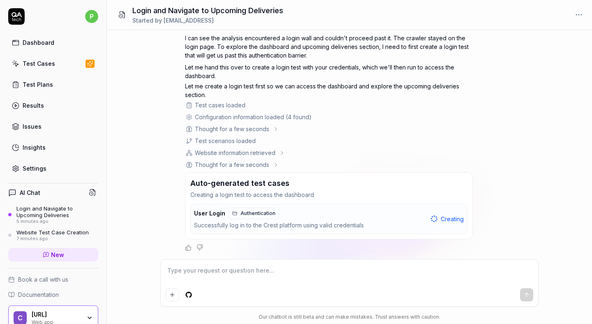
click at [61, 230] on div "Website Test Case Creation" at bounding box center [52, 232] width 72 height 7
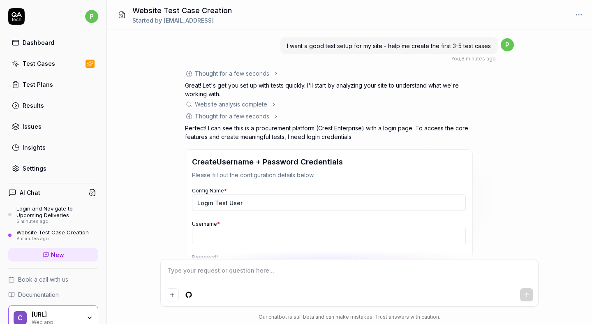
click at [58, 207] on div "Login and Navigate to Upcoming Deliveries" at bounding box center [57, 212] width 82 height 14
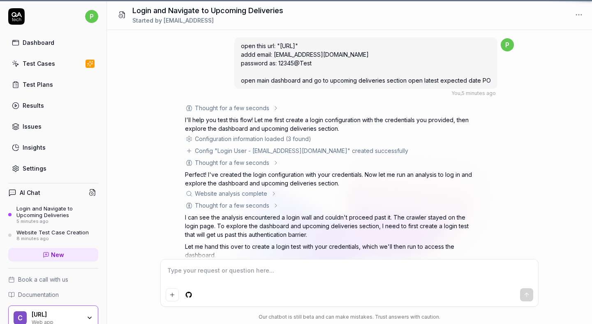
scroll to position [179, 0]
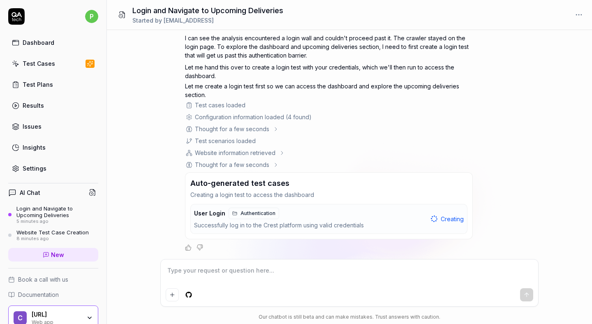
click at [329, 224] on div "Successfully log in to the Crest platform using valid credentials" at bounding box center [311, 225] width 234 height 9
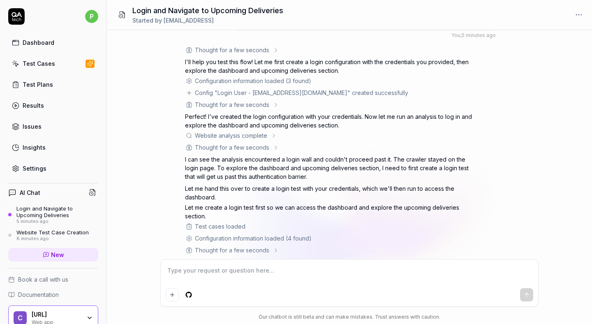
scroll to position [0, 0]
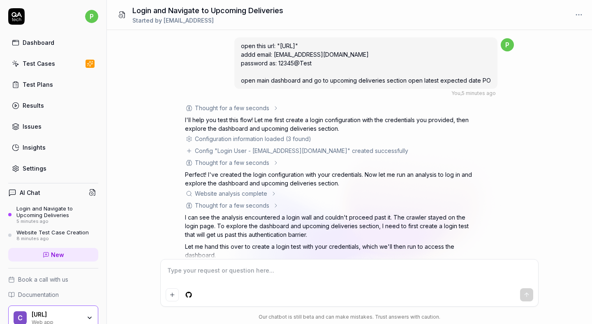
click at [52, 203] on div "AI Chat Login and Navigate to Upcoming Deliveries 5 minutes ago Website Test Ca…" at bounding box center [53, 225] width 90 height 85
click at [51, 209] on div "Login and Navigate to Upcoming Deliveries" at bounding box center [57, 212] width 82 height 14
click at [38, 57] on link "Test Cases" at bounding box center [53, 64] width 90 height 16
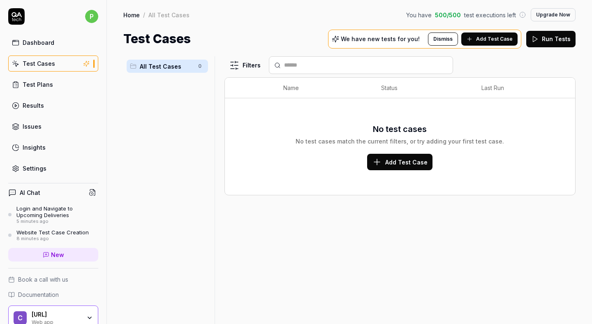
click at [54, 45] on link "Dashboard" at bounding box center [53, 43] width 90 height 16
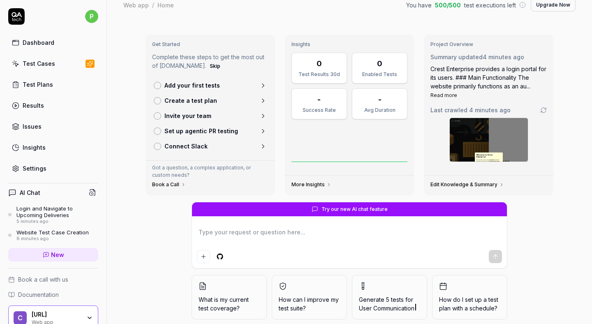
scroll to position [7, 0]
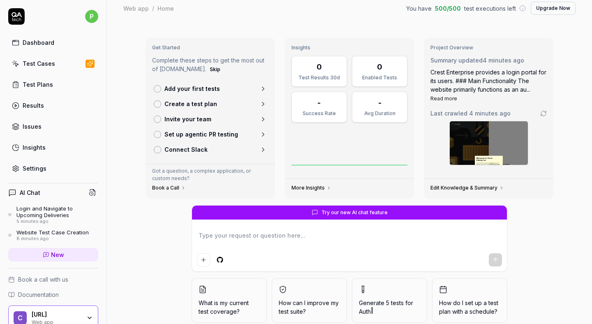
click at [490, 113] on time "4 minutes ago" at bounding box center [490, 113] width 42 height 7
click at [469, 185] on link "Edit Knowledge & Summary" at bounding box center [468, 188] width 74 height 7
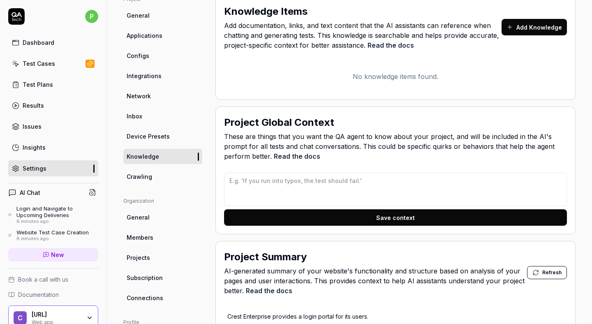
scroll to position [86, 0]
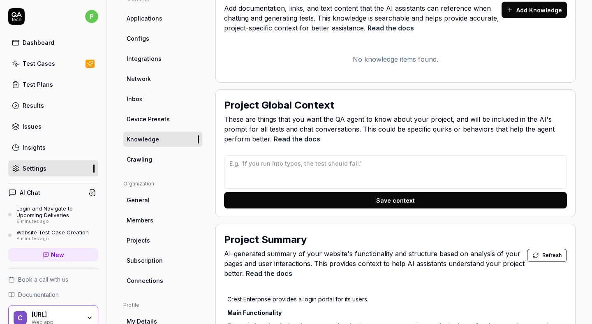
click at [46, 205] on div "Login and Navigate to Upcoming Deliveries" at bounding box center [57, 212] width 82 height 14
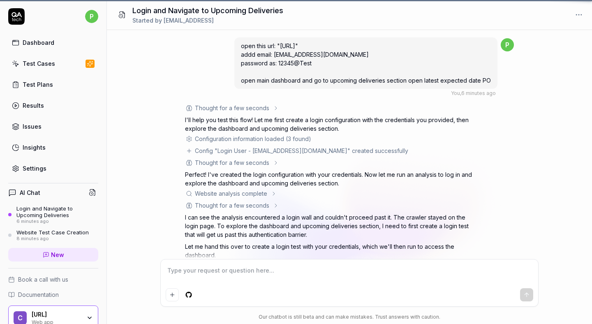
scroll to position [179, 0]
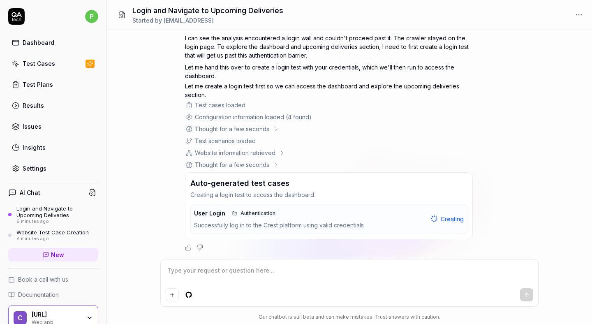
click at [438, 221] on div "Creating" at bounding box center [447, 219] width 33 height 9
type textarea "*"
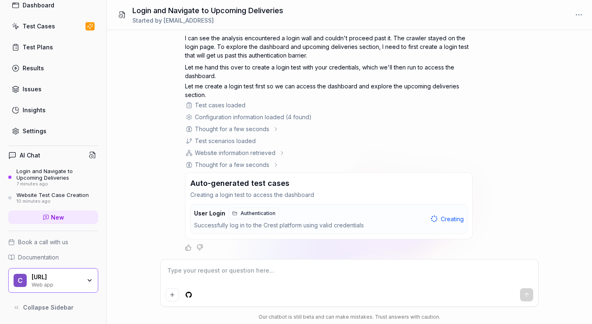
type textarea "*"
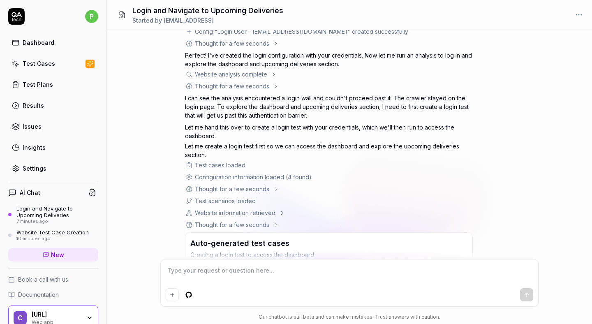
scroll to position [179, 0]
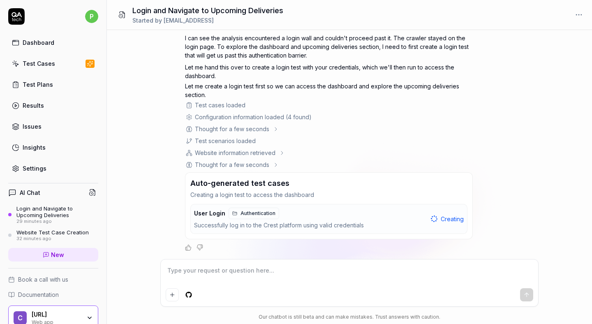
type textarea "*"
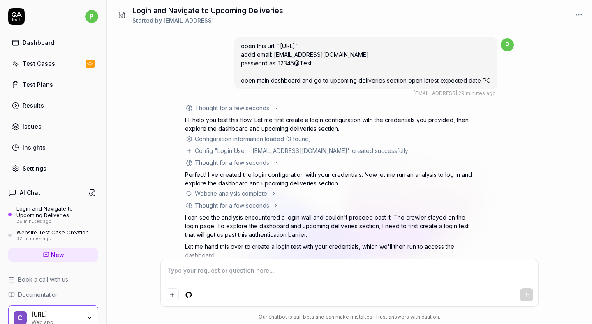
scroll to position [119, 0]
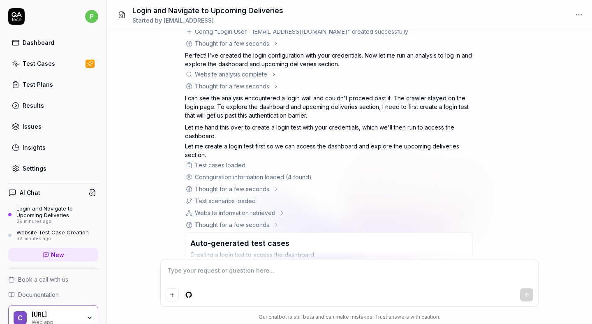
type textarea "*"
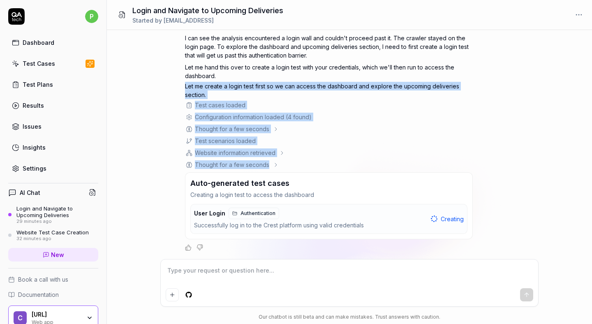
drag, startPoint x: 184, startPoint y: 84, endPoint x: 306, endPoint y: 163, distance: 145.1
click at [306, 163] on div "open this url: "[URL]" addd email: [EMAIL_ADDRESS][DOMAIN_NAME] password as: 12…" at bounding box center [349, 144] width 485 height 229
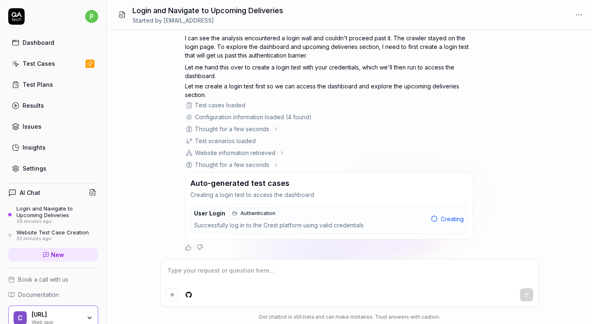
click at [306, 163] on div "Thought for a few seconds" at bounding box center [329, 164] width 288 height 9
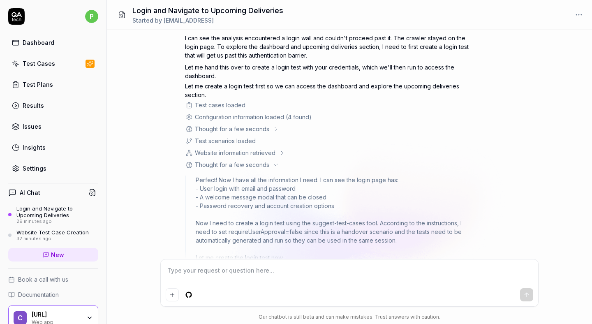
click at [282, 164] on div "Thought for a few seconds" at bounding box center [329, 164] width 288 height 9
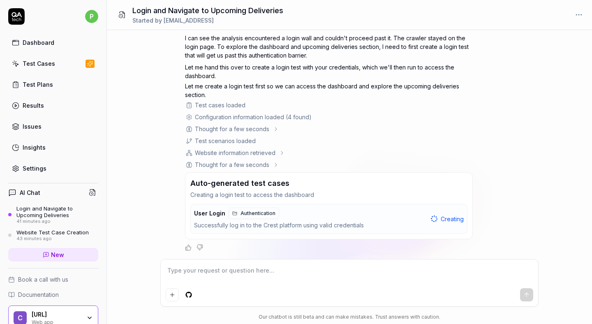
type textarea "*"
